Goal: Information Seeking & Learning: Learn about a topic

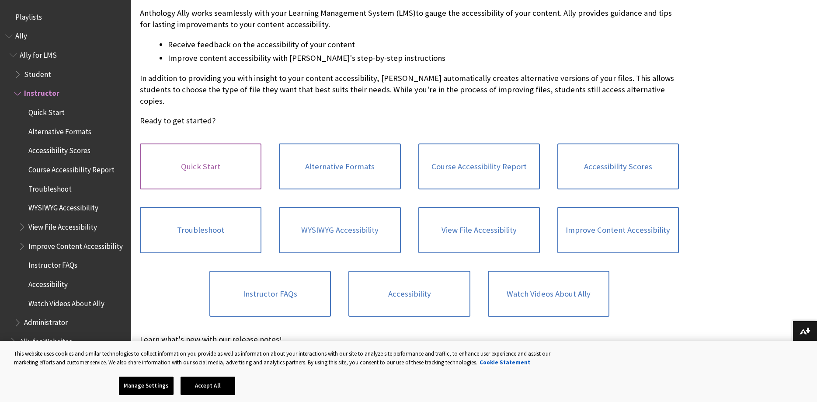
click at [206, 153] on link "Quick Start" at bounding box center [201, 166] width 122 height 46
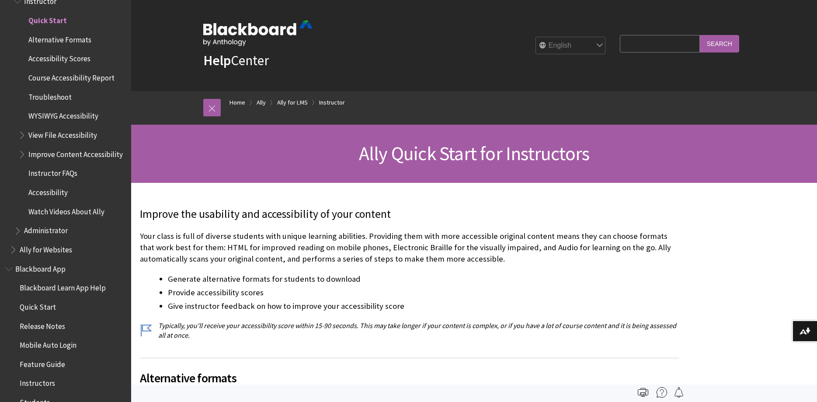
click at [638, 44] on input "Search Query" at bounding box center [660, 43] width 80 height 17
type input "f"
type input "download is too large"
click at [722, 42] on input "Search" at bounding box center [719, 43] width 39 height 17
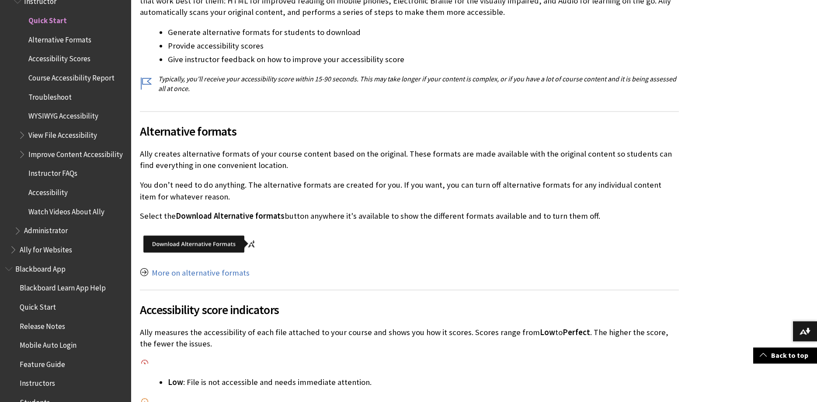
scroll to position [268, 0]
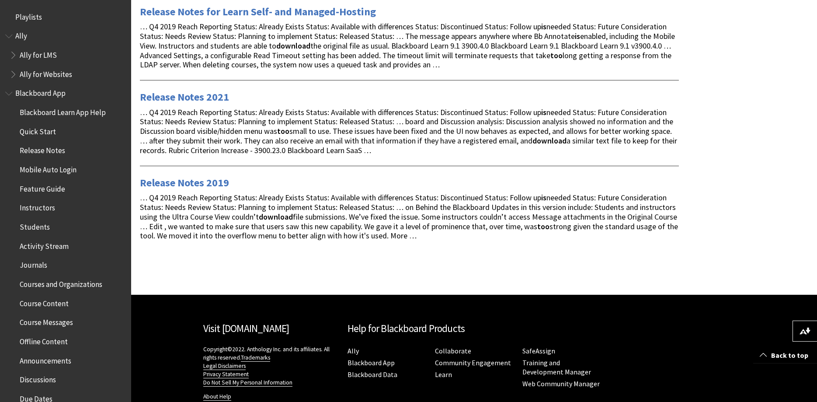
scroll to position [648, 0]
